Goal: Complete application form

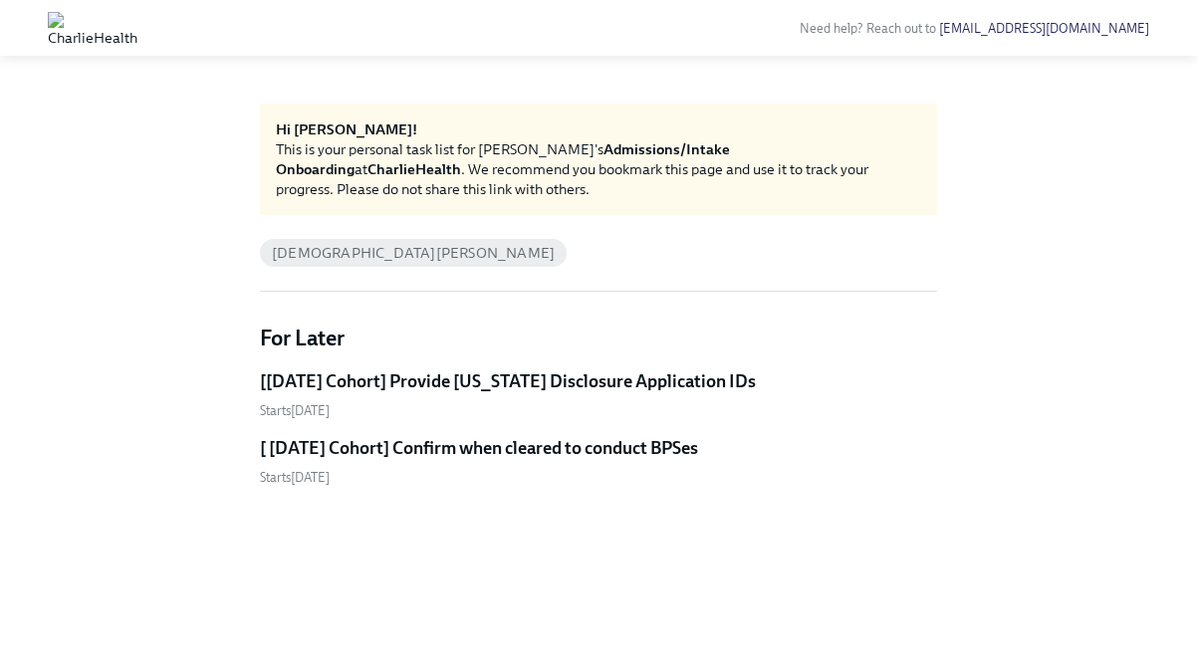
click at [422, 396] on link "[Oct 6th Cohort] Provide Utah Disclosure Application IDs Starts October 8th" at bounding box center [598, 394] width 677 height 51
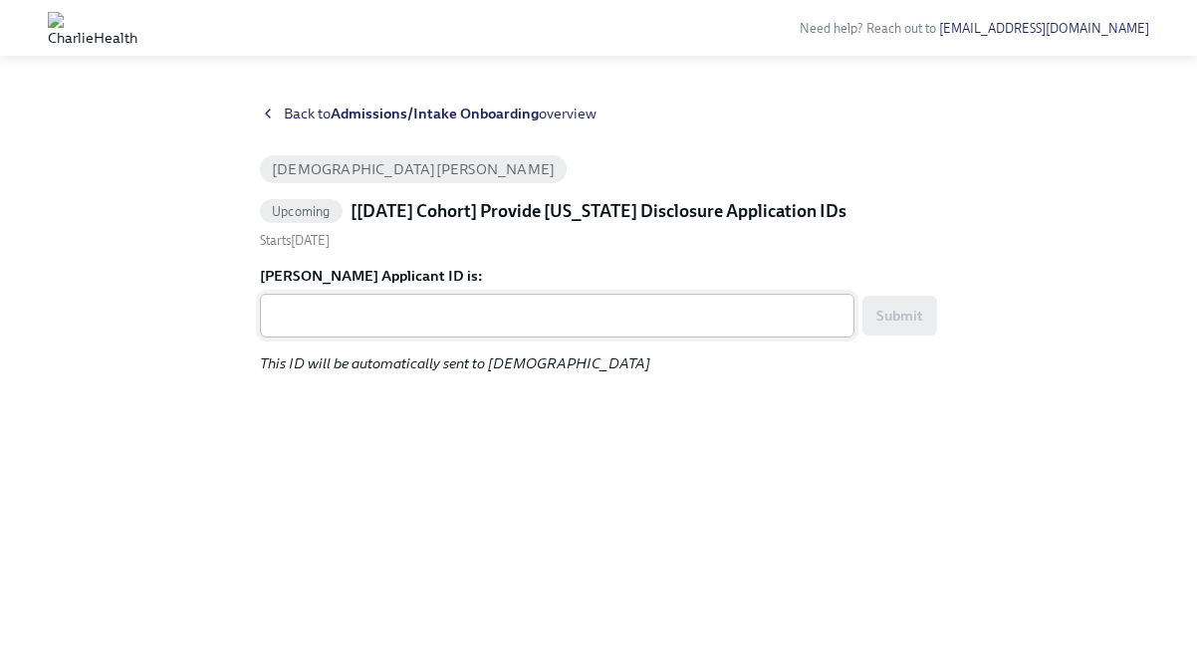
click at [371, 316] on textarea "Christian Kraidman's Applicant ID is:" at bounding box center [557, 316] width 571 height 24
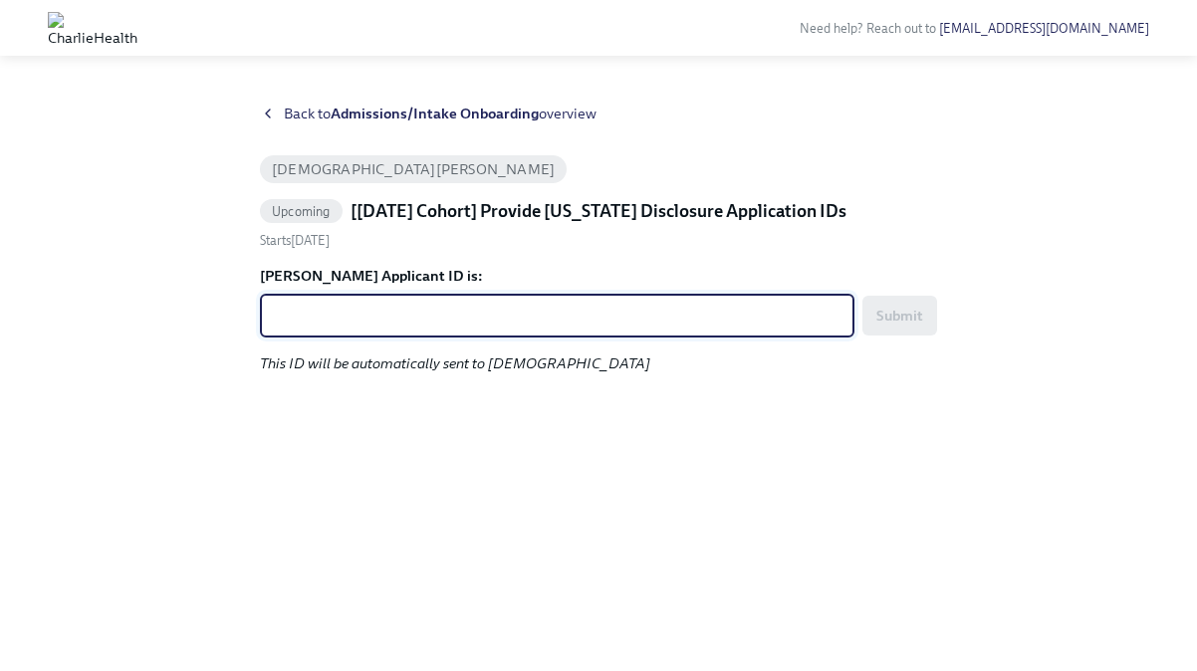
paste textarea "15165000202"
paste textarea "256296"
type textarea "1256296"
click at [919, 320] on span "Submit" at bounding box center [899, 316] width 47 height 20
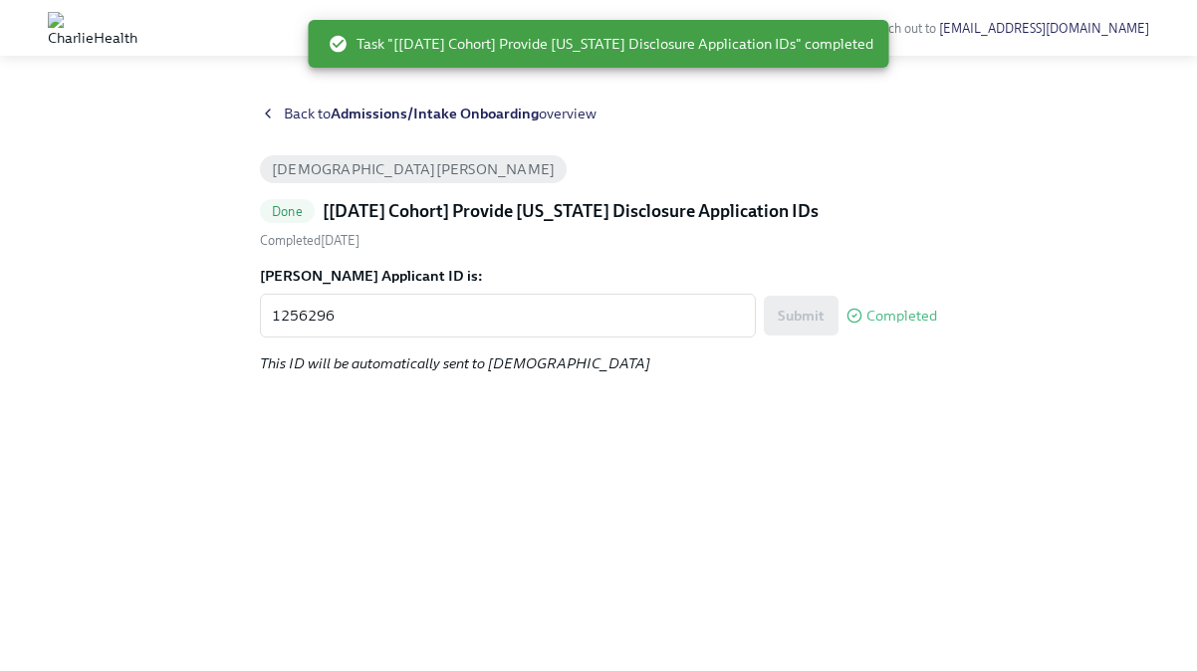
click at [412, 111] on strong "Admissions/Intake Onboarding" at bounding box center [435, 114] width 208 height 18
